Goal: Transaction & Acquisition: Purchase product/service

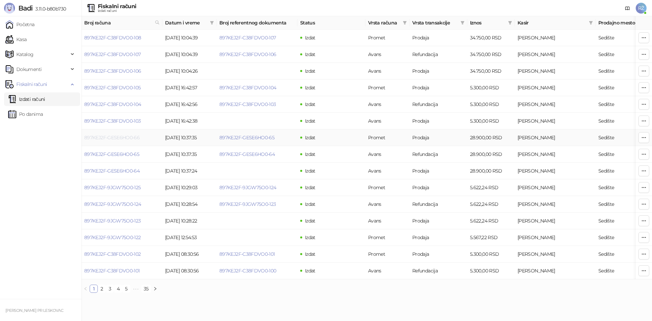
click at [113, 140] on link "897KEJ2F-GESE6HO0-66" at bounding box center [111, 137] width 55 height 6
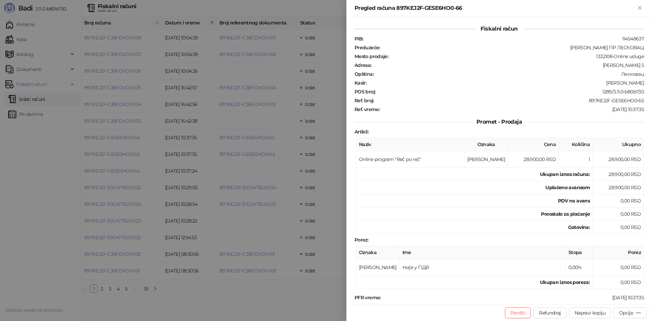
click at [107, 168] on div at bounding box center [326, 160] width 652 height 321
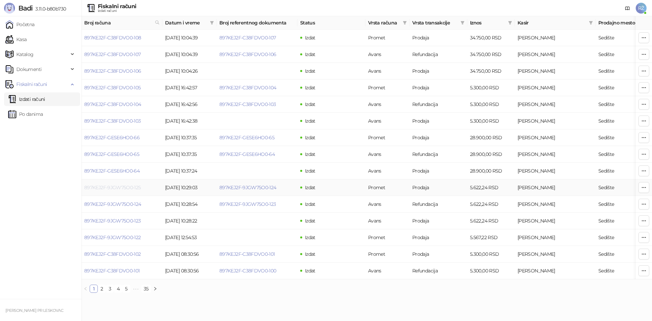
click at [112, 188] on link "897KEJ2F-9JGW75O0-125" at bounding box center [112, 187] width 57 height 6
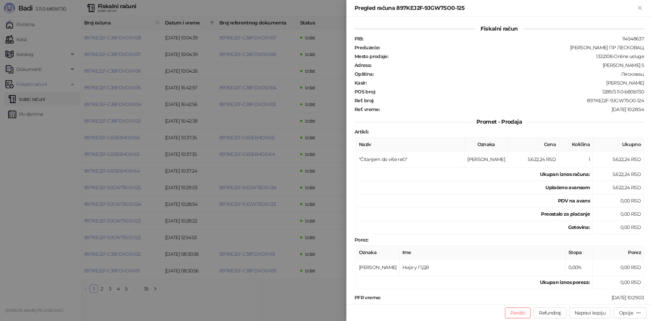
click at [113, 219] on div at bounding box center [326, 160] width 652 height 321
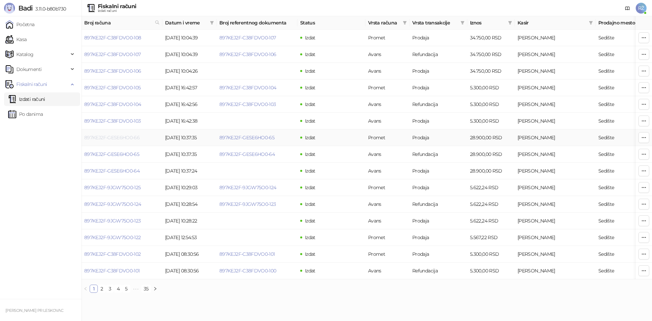
click at [109, 138] on link "897KEJ2F-GESE6HO0-66" at bounding box center [111, 137] width 55 height 6
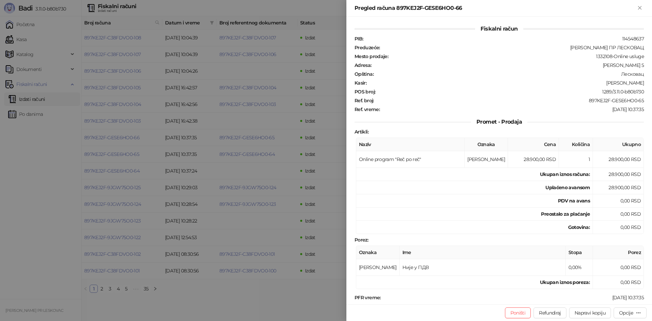
click at [46, 171] on div at bounding box center [326, 160] width 652 height 321
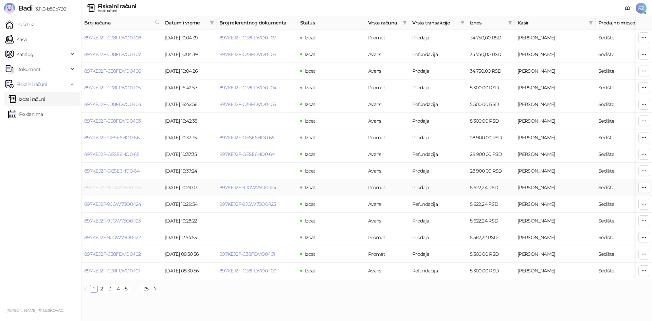
click at [105, 185] on link "897KEJ2F-9JGW75O0-125" at bounding box center [112, 187] width 57 height 6
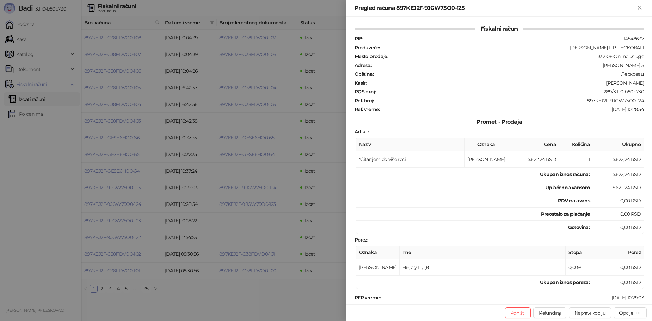
click at [48, 190] on div at bounding box center [326, 160] width 652 height 321
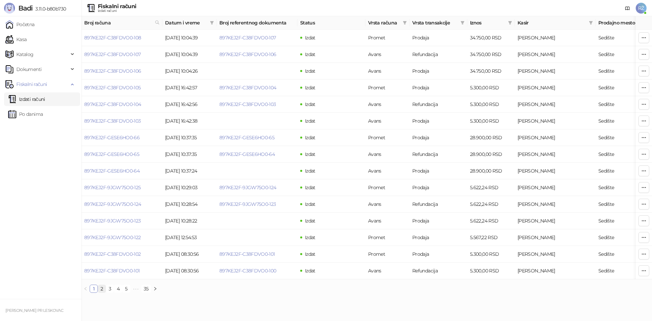
click at [101, 292] on link "2" at bounding box center [101, 288] width 7 height 7
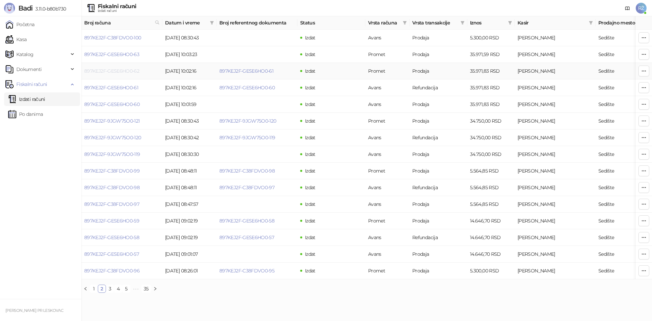
click at [118, 68] on link "897KEJ2F-GESE6HO0-62" at bounding box center [111, 71] width 55 height 6
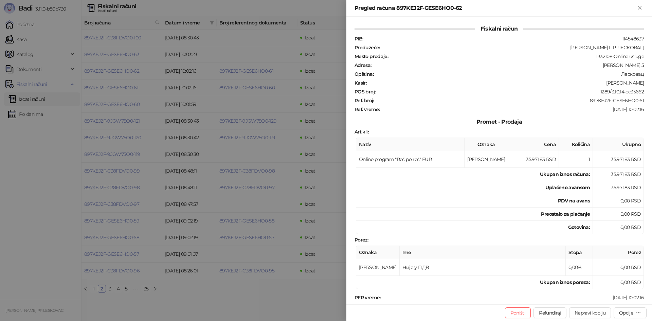
click at [41, 197] on div at bounding box center [326, 160] width 652 height 321
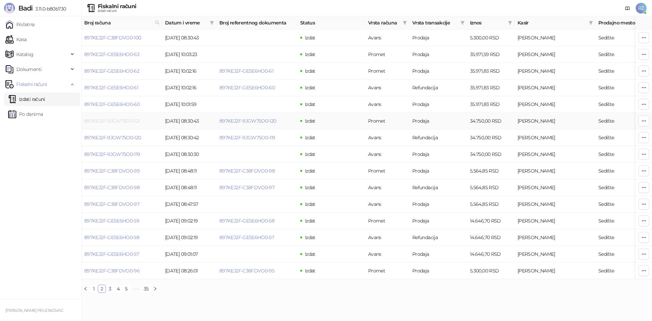
click at [121, 122] on link "897KEJ2F-9JGW75O0-121" at bounding box center [112, 121] width 56 height 6
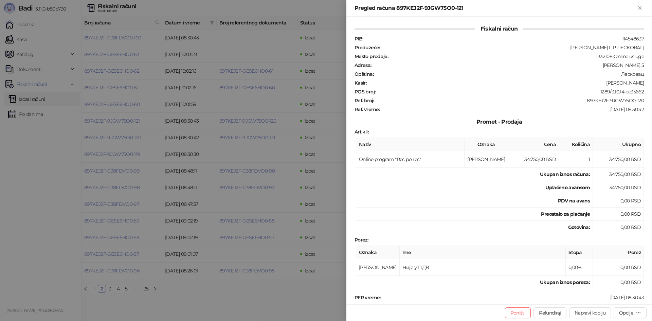
click at [47, 170] on div at bounding box center [326, 160] width 652 height 321
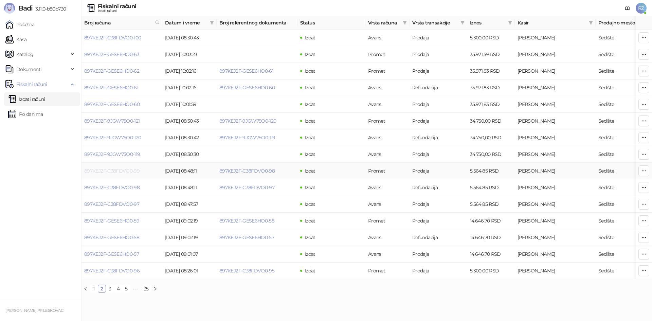
click at [106, 168] on link "897KEJ2F-C38FDVO0-99" at bounding box center [111, 171] width 55 height 6
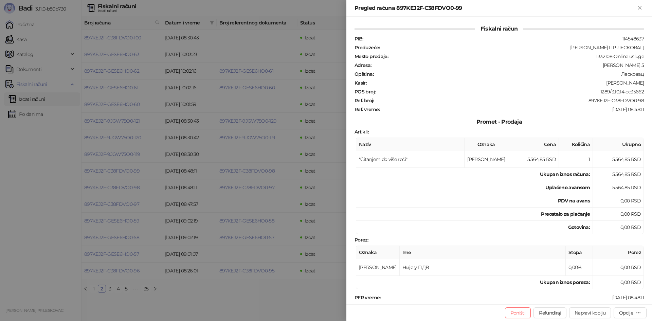
click at [15, 181] on div at bounding box center [326, 160] width 652 height 321
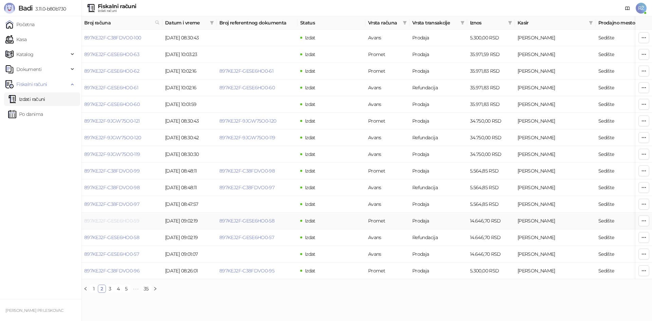
click at [106, 221] on link "897KEJ2F-GESE6HO0-59" at bounding box center [111, 221] width 55 height 6
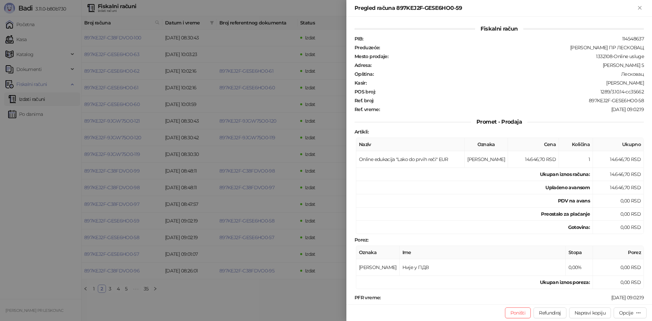
click at [23, 221] on div at bounding box center [326, 160] width 652 height 321
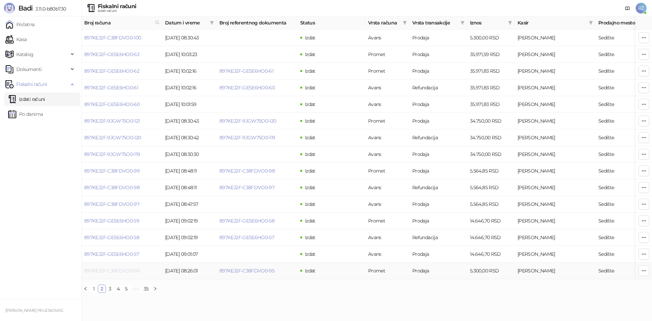
click at [106, 271] on link "897KEJ2F-C38FDVO0-96" at bounding box center [111, 271] width 55 height 6
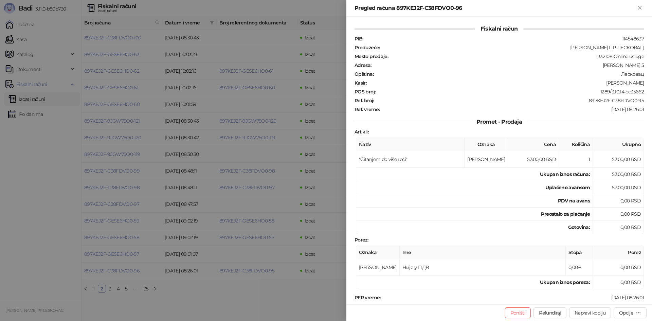
click at [0, 203] on div at bounding box center [326, 160] width 652 height 321
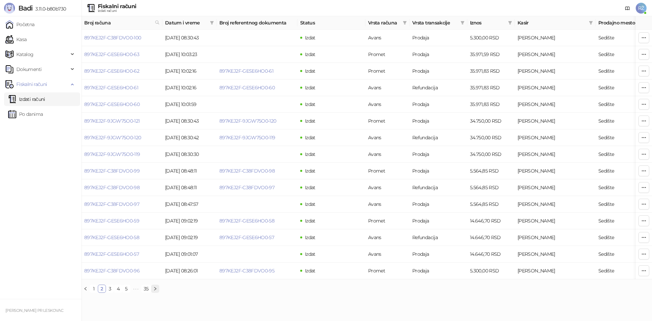
click at [153, 291] on icon "right" at bounding box center [155, 289] width 4 height 4
click at [108, 73] on link "897KEJ2F-9JGW75O0-118" at bounding box center [112, 71] width 56 height 6
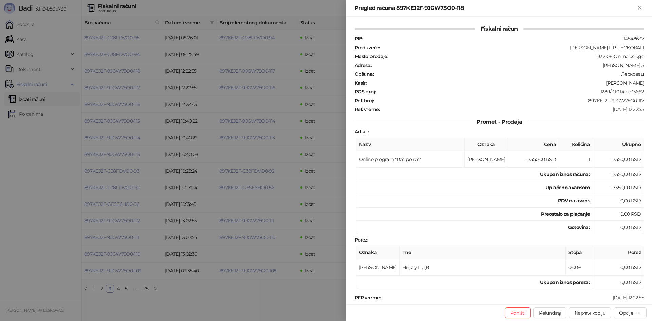
click at [34, 160] on div at bounding box center [326, 160] width 652 height 321
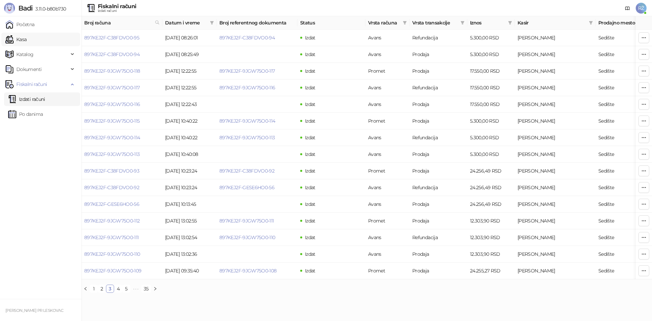
click at [26, 37] on link "Kasa" at bounding box center [15, 40] width 21 height 14
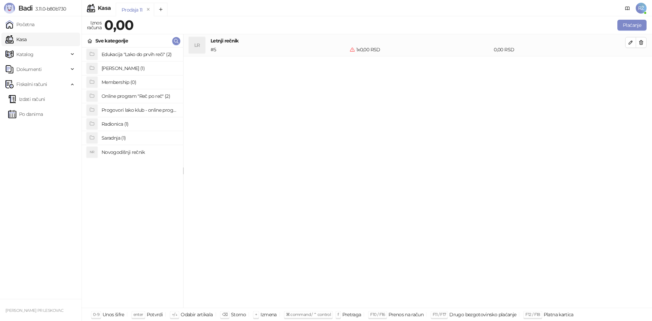
click at [125, 124] on h4 "Radionica (1)" at bounding box center [140, 124] width 76 height 11
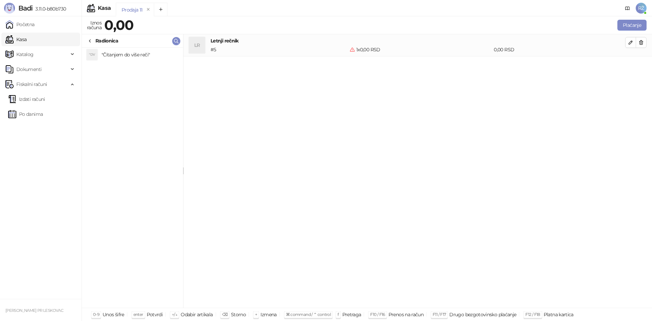
click at [88, 41] on icon at bounding box center [89, 40] width 5 height 5
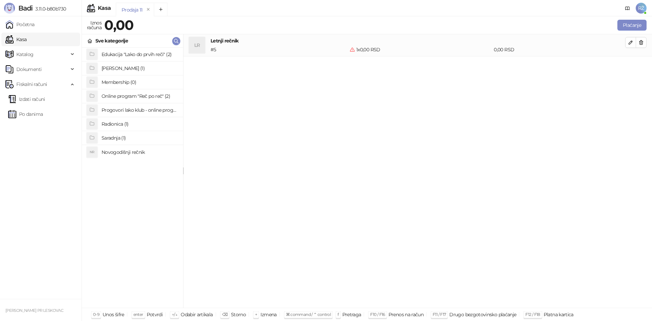
click at [128, 70] on h4 "[PERSON_NAME] (1)" at bounding box center [140, 68] width 76 height 11
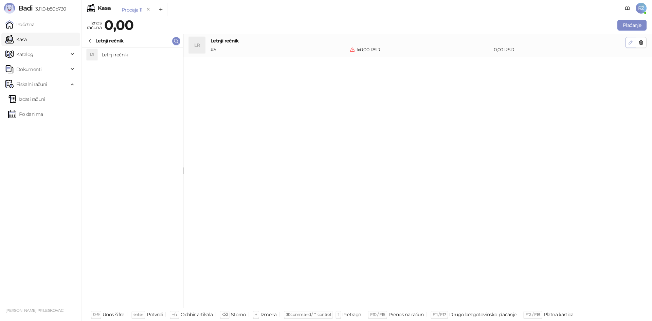
click at [630, 42] on icon "button" at bounding box center [630, 42] width 3 height 3
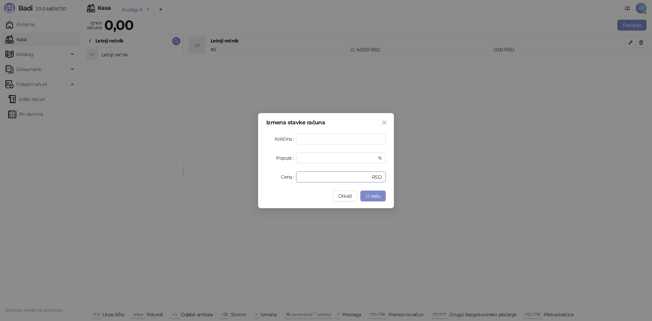
drag, startPoint x: 312, startPoint y: 185, endPoint x: 302, endPoint y: 186, distance: 10.0
click at [312, 185] on div "Izmena stavke računa Količina * Popust * % Cena * RSD Otkaži U redu" at bounding box center [326, 160] width 136 height 95
type input "*******"
click at [373, 194] on span "U redu" at bounding box center [373, 196] width 15 height 6
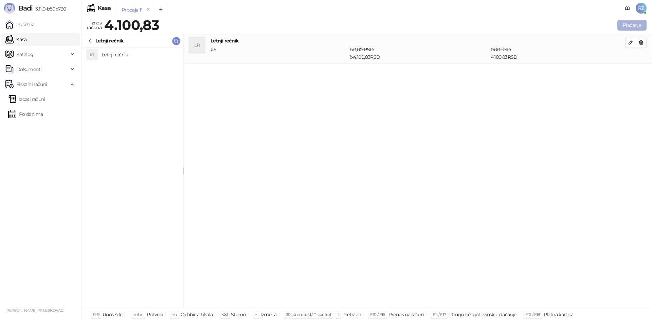
click at [622, 22] on button "Plaćanje" at bounding box center [631, 25] width 29 height 11
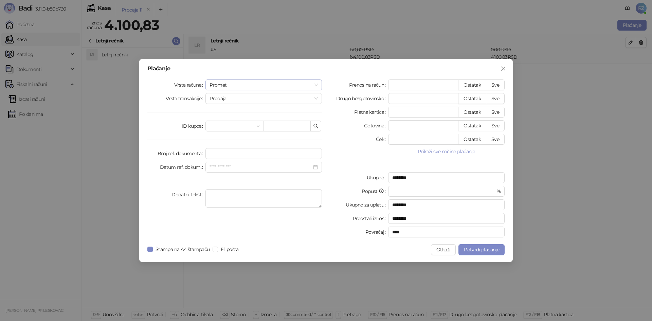
click at [314, 84] on span "Promet" at bounding box center [264, 85] width 108 height 10
click at [297, 130] on div "Avans" at bounding box center [264, 130] width 106 height 7
click at [314, 125] on div at bounding box center [264, 125] width 108 height 7
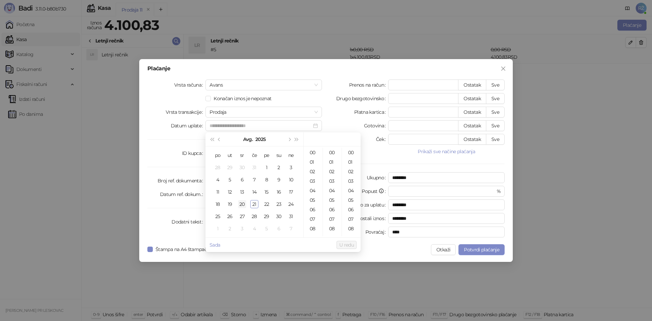
click at [245, 203] on div "20" at bounding box center [242, 204] width 8 height 8
type input "**********"
click at [542, 111] on div "Plaćanje Vrsta računa Avans Konačan iznos je nepoznat Vrsta transakcije Prodaja…" at bounding box center [326, 160] width 652 height 321
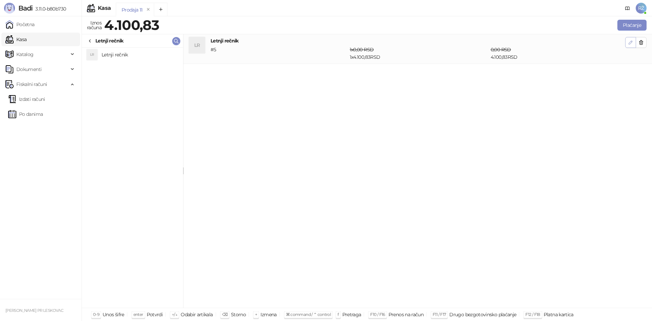
click at [632, 43] on icon "button" at bounding box center [630, 42] width 5 height 5
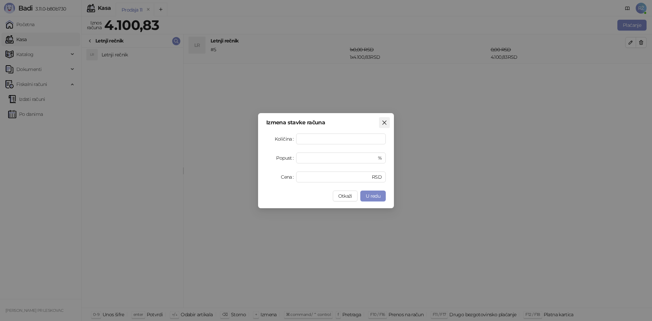
click at [386, 123] on icon "close" at bounding box center [384, 122] width 5 height 5
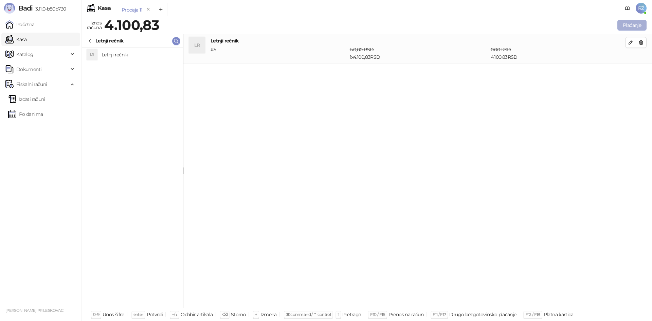
click at [623, 29] on button "Plaćanje" at bounding box center [631, 25] width 29 height 11
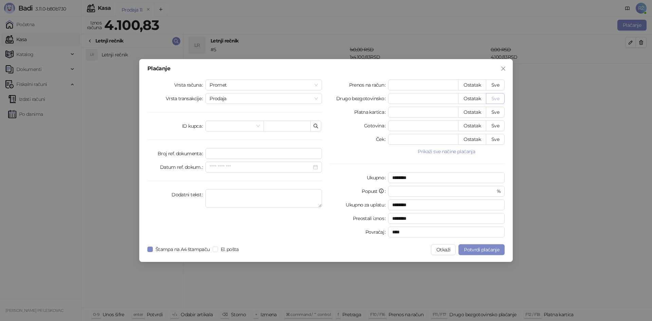
click at [498, 98] on button "Sve" at bounding box center [495, 98] width 19 height 11
type input "*******"
type input "****"
click at [322, 96] on div "Prodaja" at bounding box center [263, 98] width 116 height 11
click at [315, 84] on span "Promet" at bounding box center [264, 85] width 108 height 10
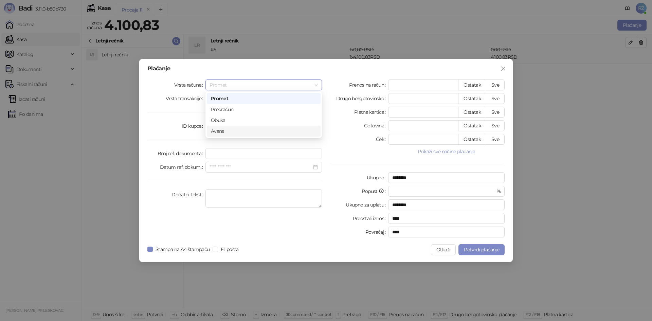
click at [290, 132] on div "Avans" at bounding box center [264, 130] width 106 height 7
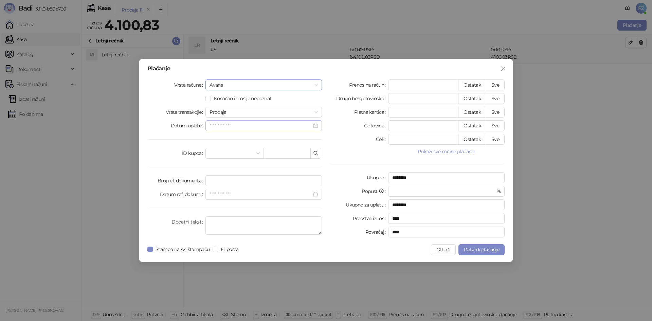
click at [318, 126] on div at bounding box center [263, 125] width 116 height 11
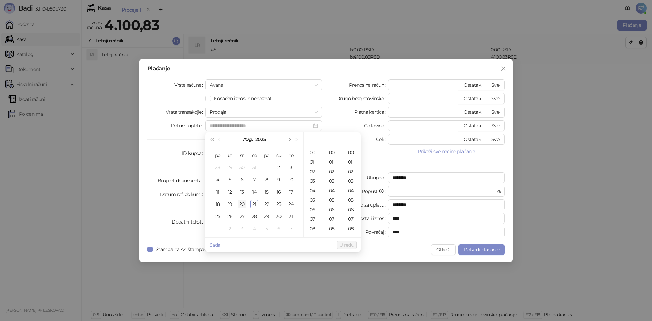
click at [245, 203] on div "20" at bounding box center [242, 204] width 8 height 8
type input "**********"
click at [349, 244] on span "U redu" at bounding box center [346, 245] width 15 height 6
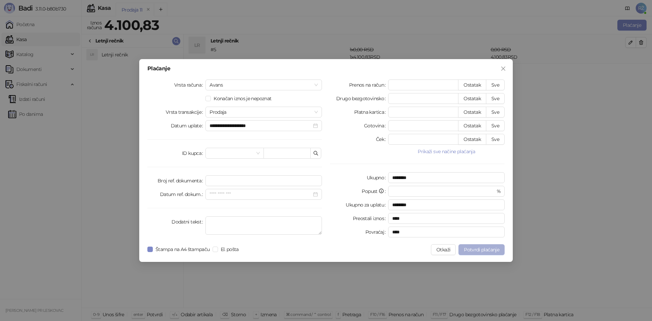
click at [487, 250] on span "Potvrdi plaćanje" at bounding box center [481, 250] width 35 height 6
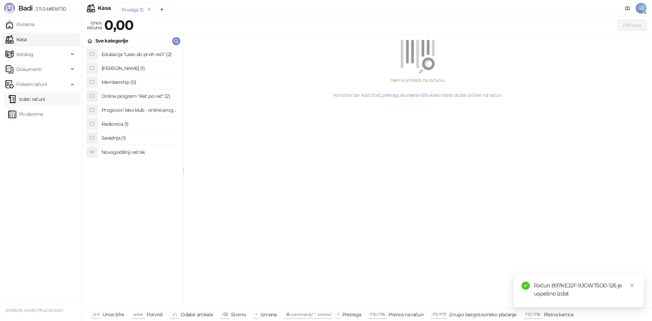
click at [43, 100] on link "Izdati računi" at bounding box center [26, 99] width 37 height 14
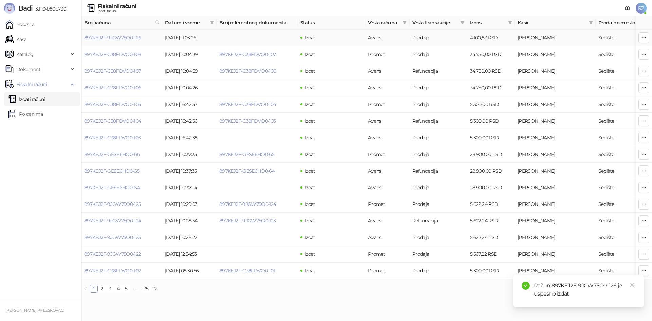
click at [642, 38] on icon "button" at bounding box center [643, 37] width 5 height 5
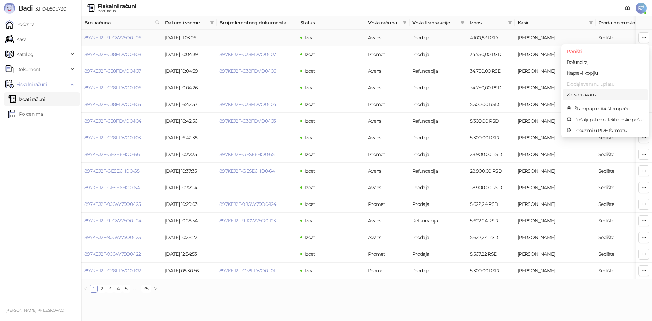
click at [621, 96] on span "Zatvori avans" at bounding box center [605, 94] width 77 height 7
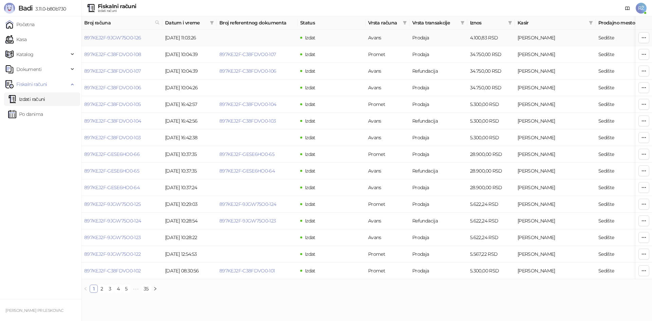
type input "**********"
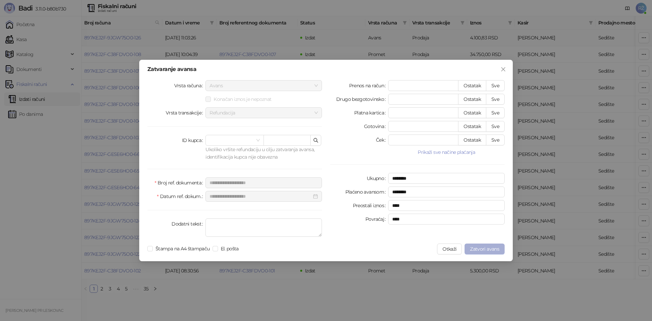
click at [492, 251] on span "Zatvori avans" at bounding box center [484, 249] width 29 height 6
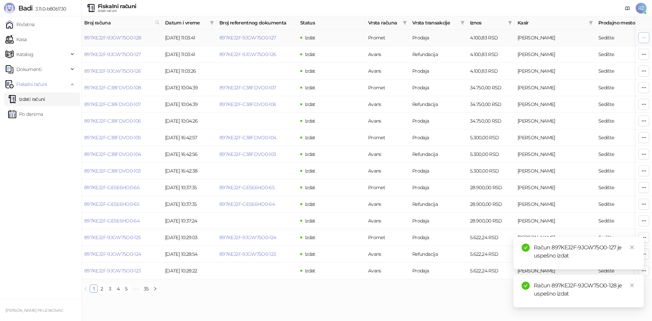
click at [639, 38] on button "button" at bounding box center [643, 37] width 11 height 11
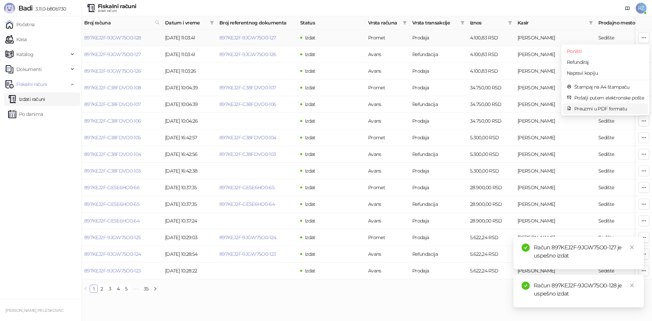
click at [618, 109] on span "Preuzmi u PDF formatu" at bounding box center [609, 108] width 70 height 7
